Goal: Information Seeking & Learning: Understand process/instructions

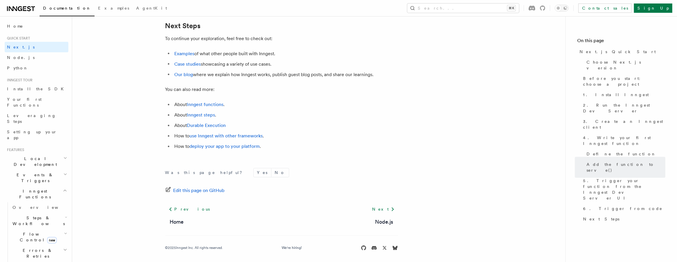
scroll to position [3644, 0]
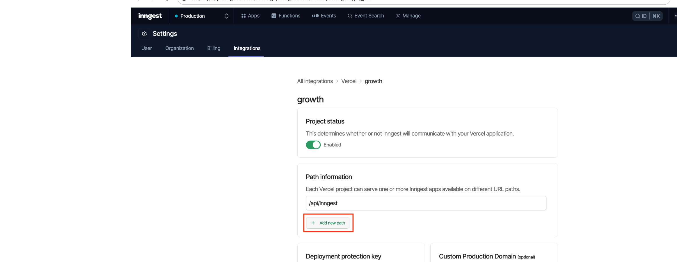
scroll to position [811, 0]
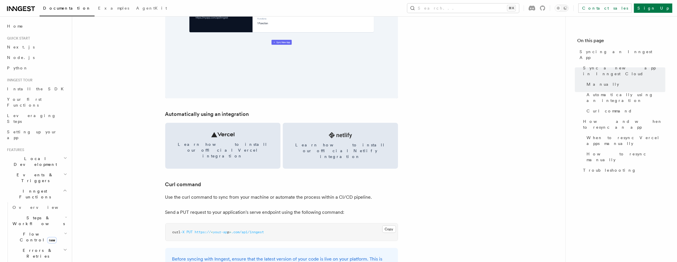
scroll to position [738, 0]
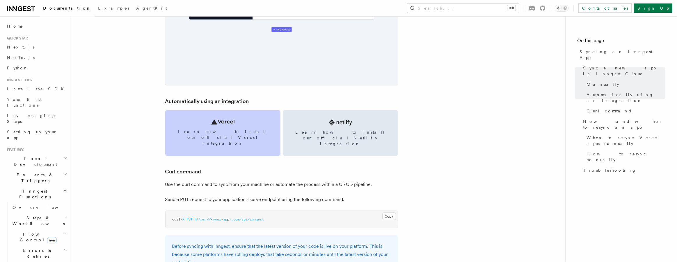
click at [219, 128] on link "Learn how to install our official Vercel integration" at bounding box center [222, 133] width 115 height 46
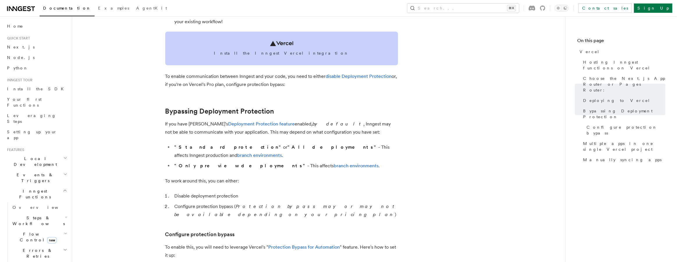
scroll to position [351, 0]
click at [284, 45] on icon at bounding box center [281, 42] width 23 height 5
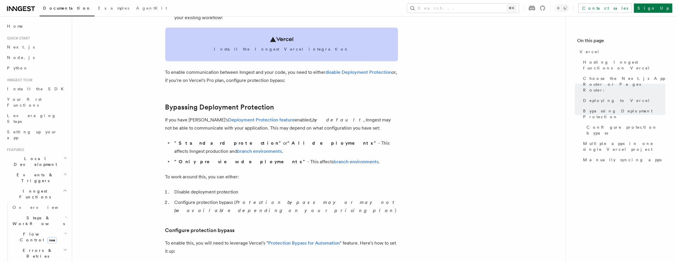
scroll to position [355, 0]
click at [297, 37] on link "Install the Inngest Vercel integration" at bounding box center [281, 44] width 233 height 34
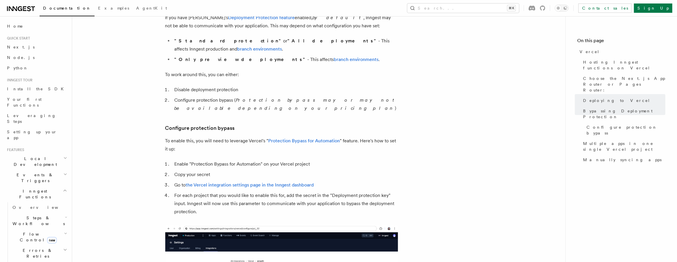
scroll to position [465, 0]
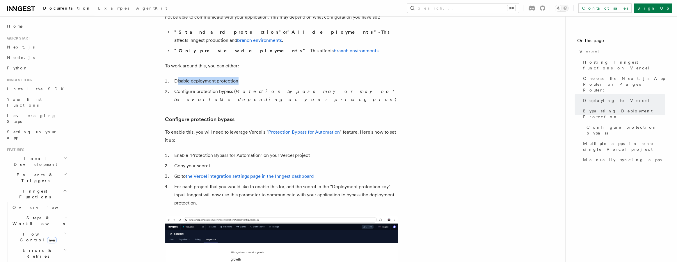
drag, startPoint x: 178, startPoint y: 73, endPoint x: 248, endPoint y: 75, distance: 69.8
click at [246, 77] on li "Disable deployment protection" at bounding box center [285, 81] width 225 height 8
drag, startPoint x: 180, startPoint y: 84, endPoint x: 252, endPoint y: 83, distance: 71.5
click at [252, 88] on li "Configure protection bypass ( Protection bypass may or may not be available dep…" at bounding box center [285, 96] width 225 height 16
drag, startPoint x: 250, startPoint y: 57, endPoint x: 226, endPoint y: 55, distance: 24.2
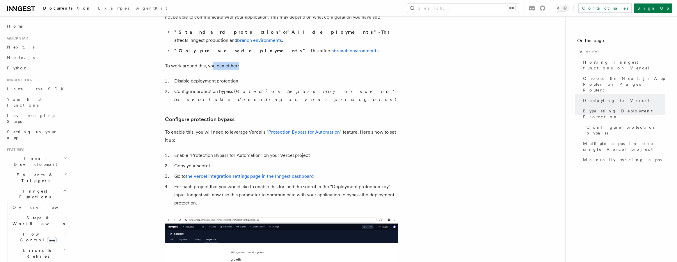
click at [206, 62] on p "To work around this, you can either:" at bounding box center [281, 66] width 233 height 8
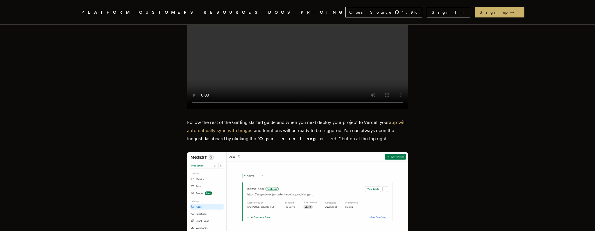
scroll to position [1056, 0]
click at [302, 78] on video at bounding box center [297, 54] width 221 height 110
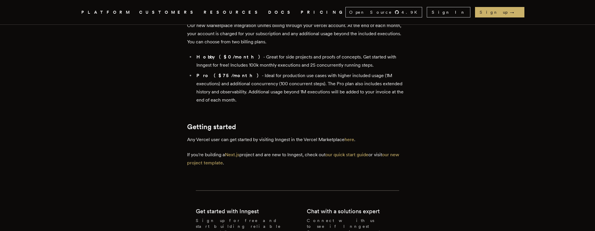
scroll to position [1364, 0]
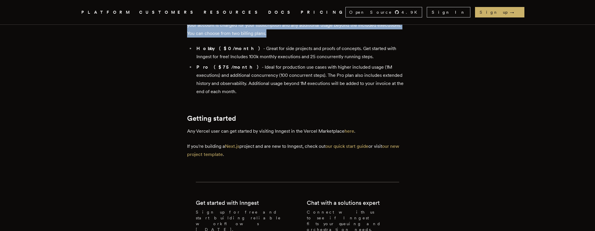
drag, startPoint x: 182, startPoint y: 73, endPoint x: 299, endPoint y: 87, distance: 118.0
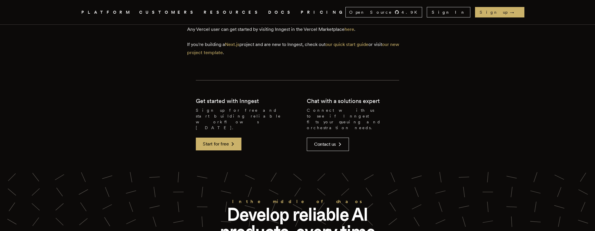
scroll to position [1458, 0]
